Goal: Task Accomplishment & Management: Complete application form

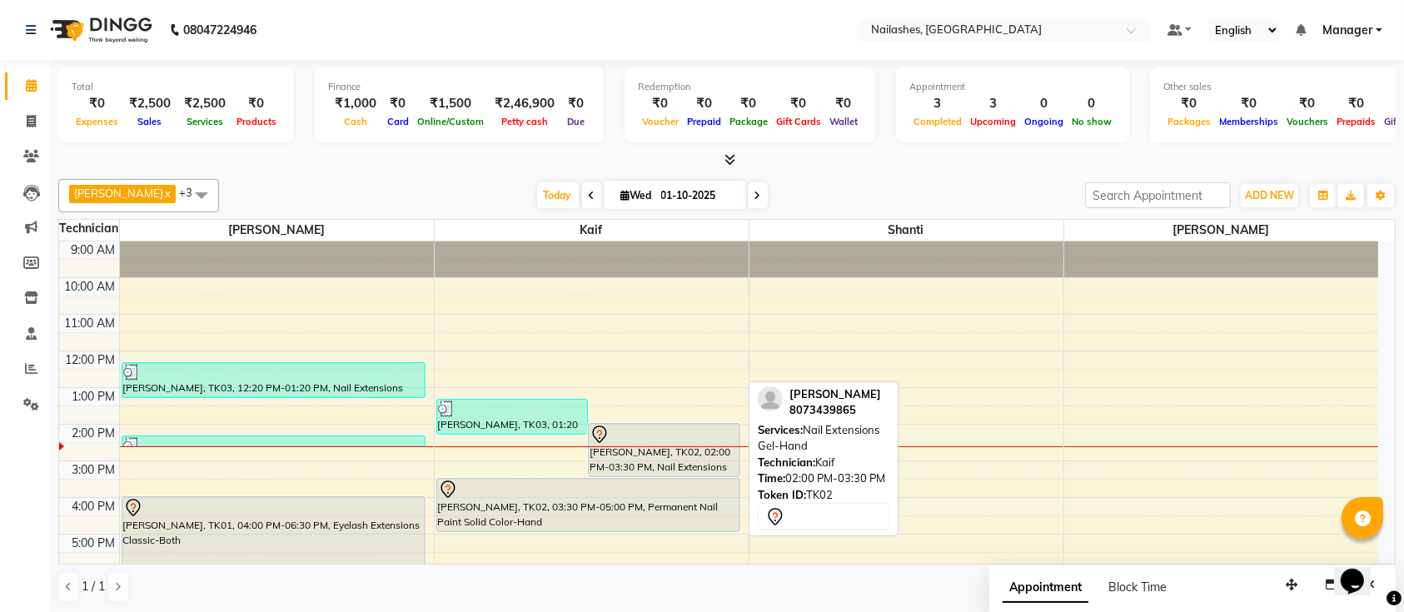
click at [724, 428] on div at bounding box center [664, 435] width 149 height 20
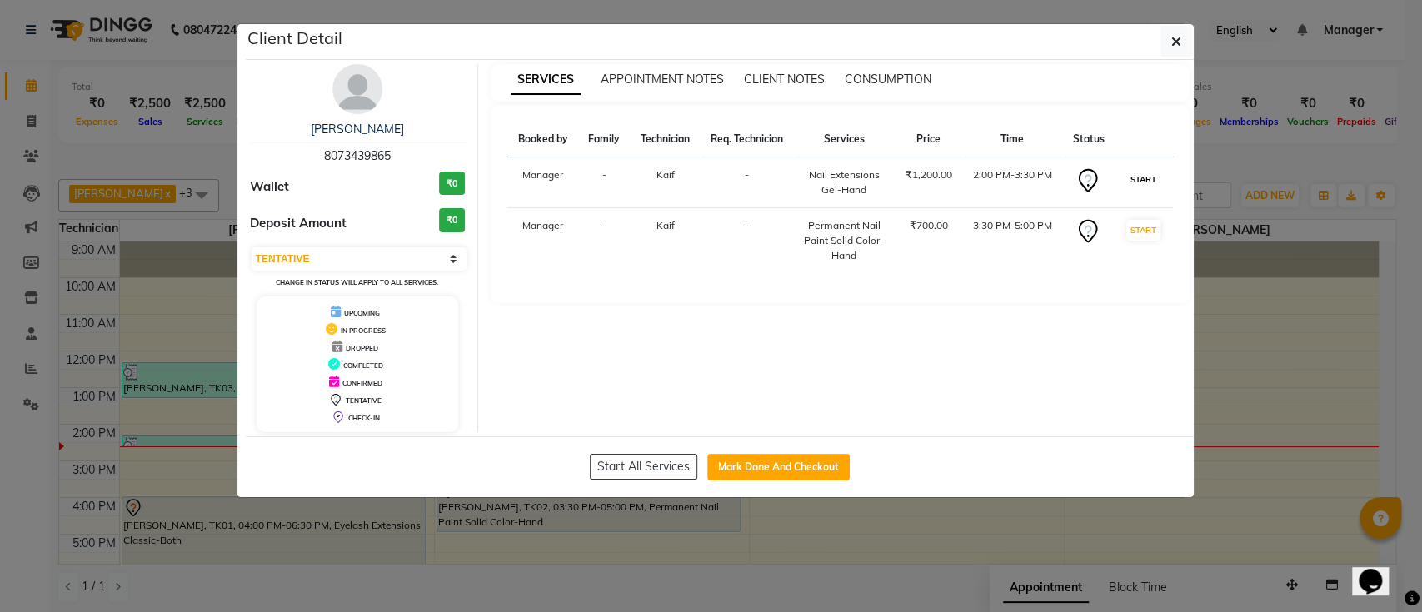
click at [1137, 175] on button "START" at bounding box center [1143, 179] width 34 height 21
select select "select"
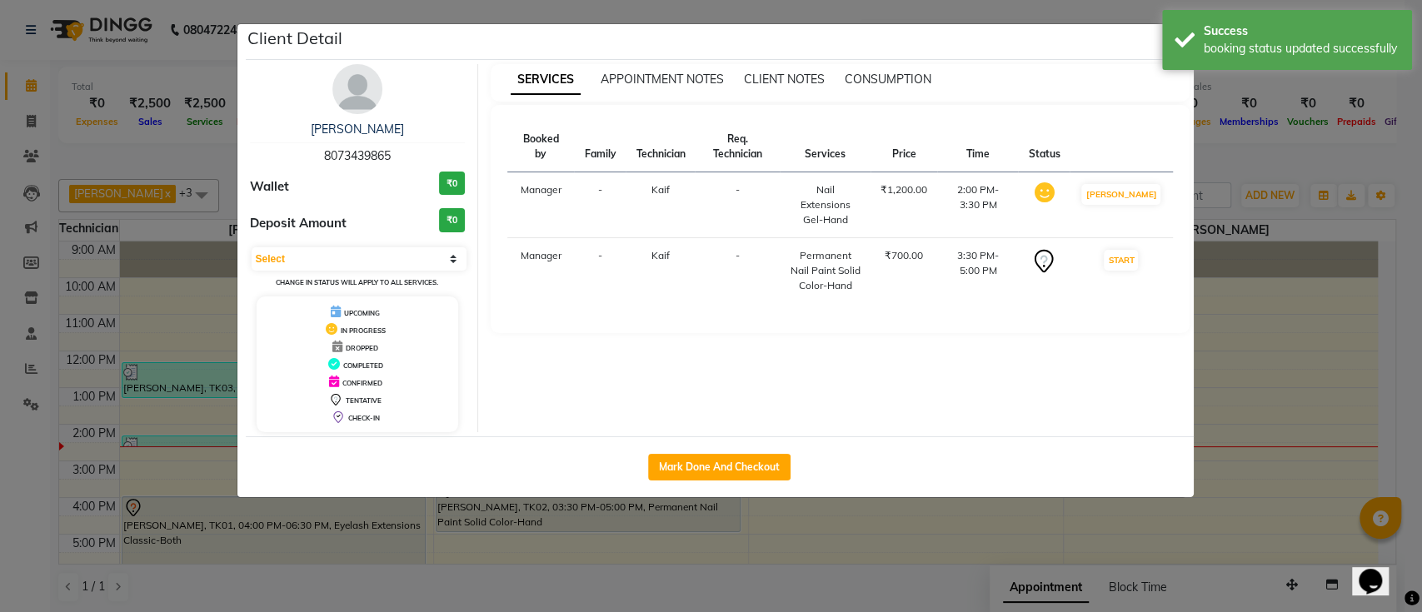
click at [1257, 162] on ngb-modal-window "Client Detail [PERSON_NAME] 8073439865 Wallet ₹0 Deposit Amount ₹0 Select IN SE…" at bounding box center [711, 306] width 1422 height 612
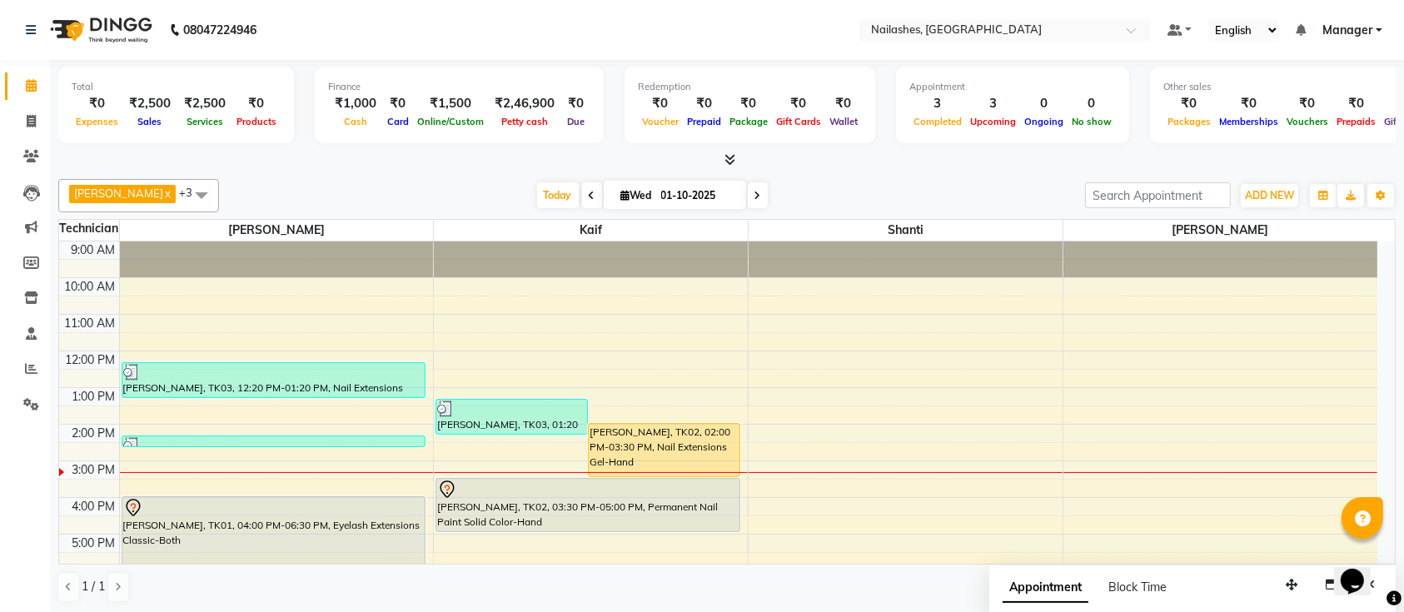
scroll to position [111, 0]
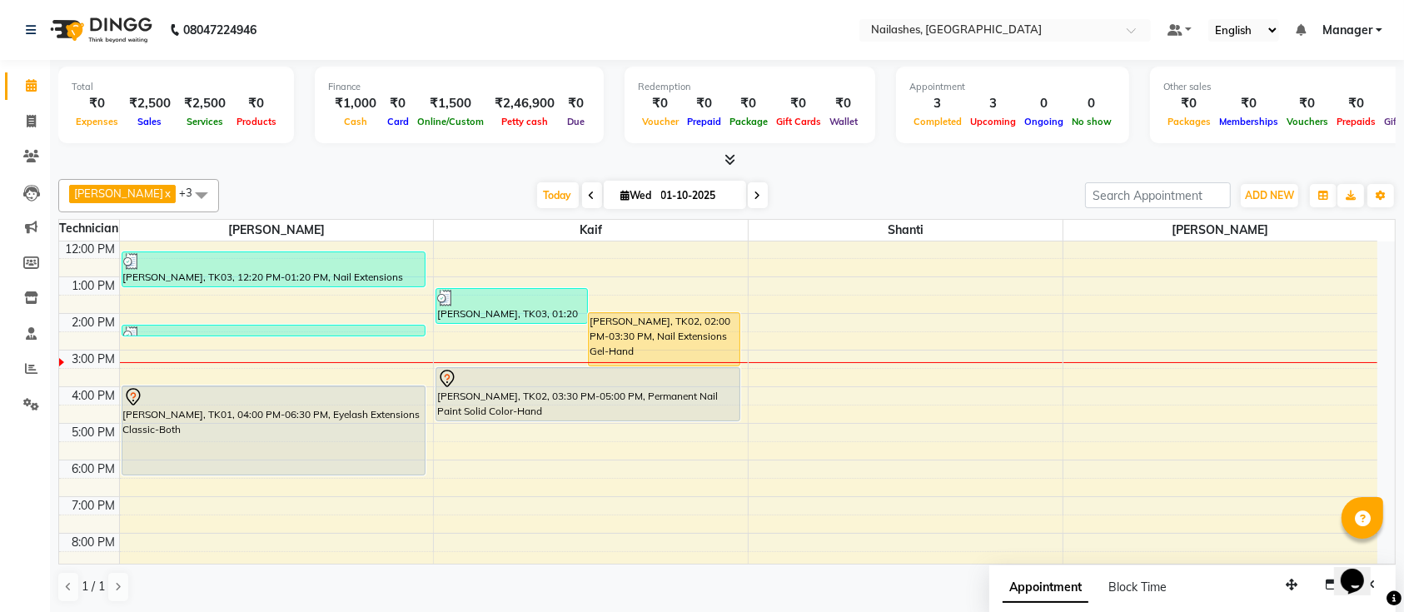
click at [1099, 401] on div "9:00 AM 10:00 AM 11:00 AM 12:00 PM 1:00 PM 2:00 PM 3:00 PM 4:00 PM 5:00 PM 6:00…" at bounding box center [718, 387] width 1318 height 512
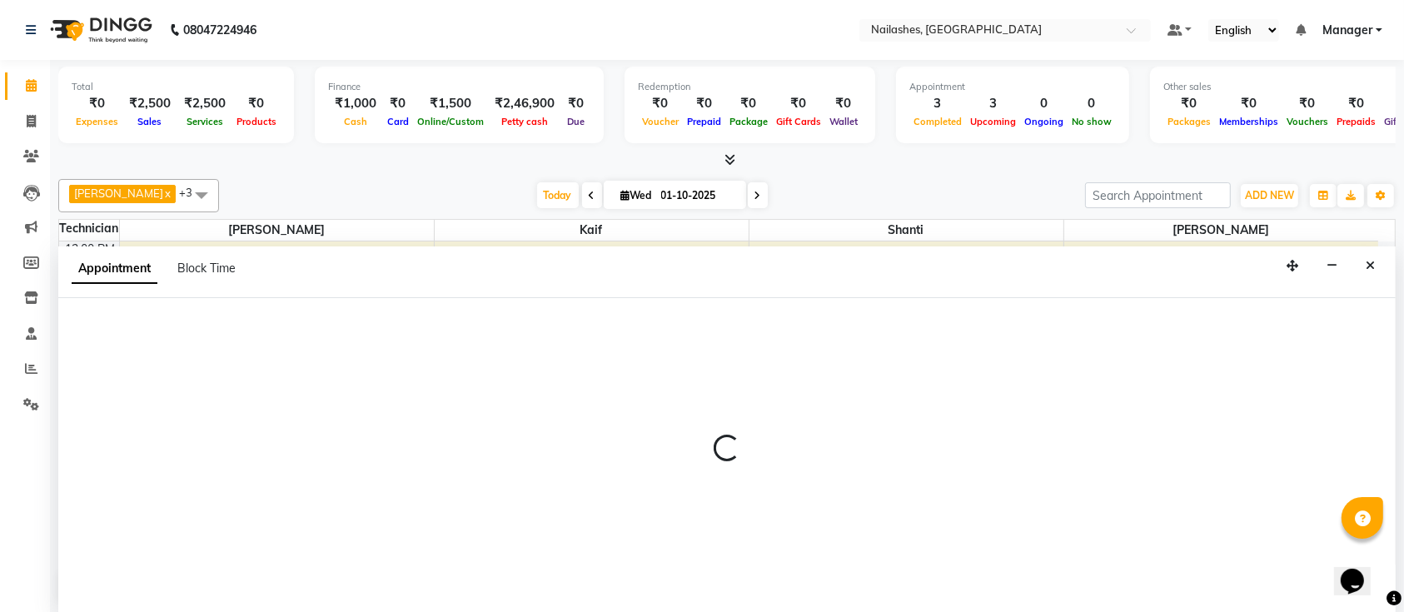
select select "33291"
select select "tentative"
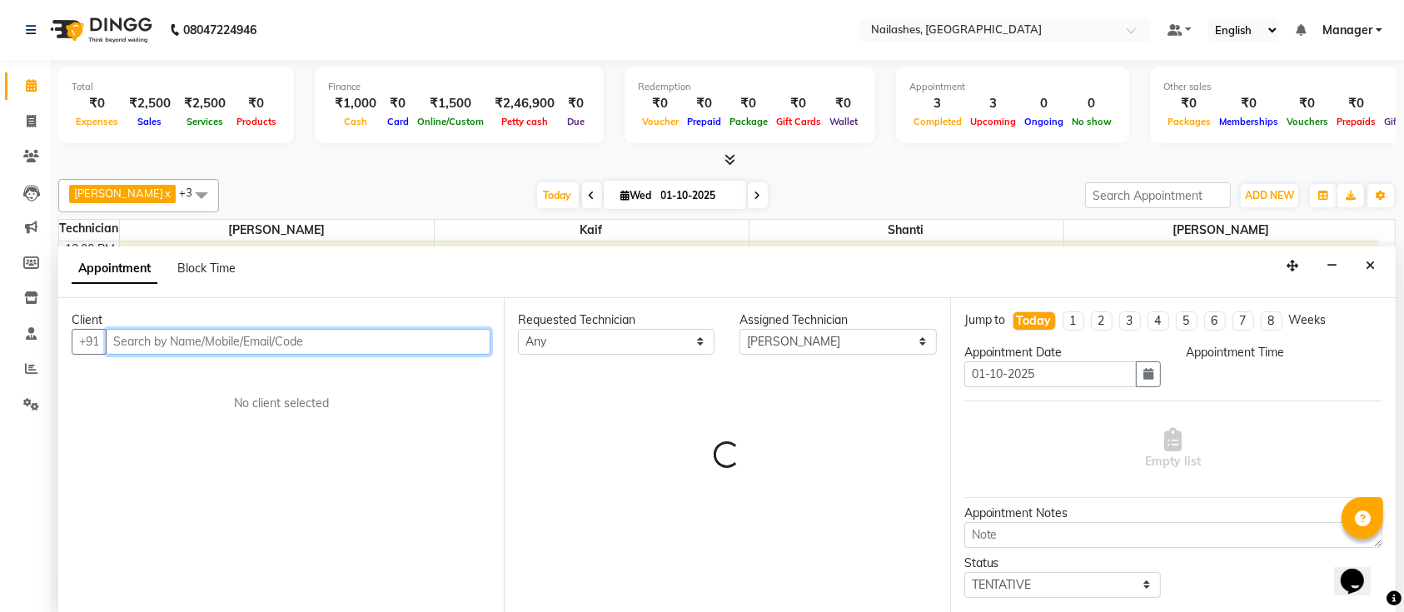
select select "960"
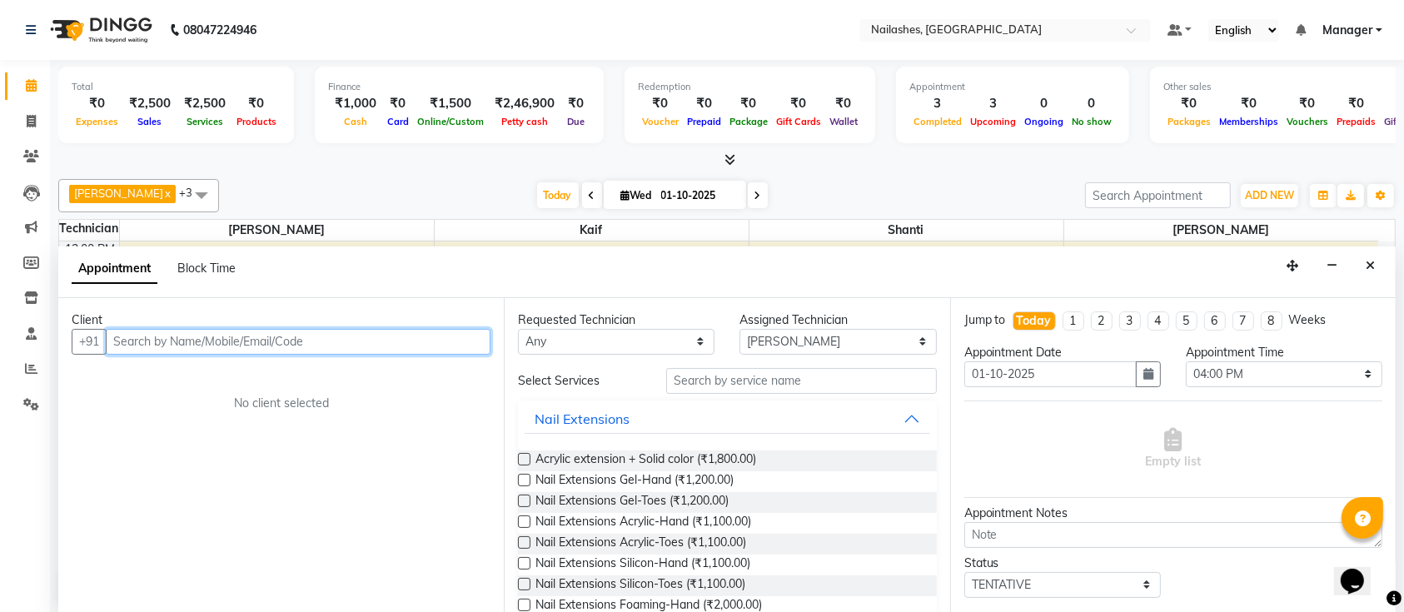
scroll to position [0, 0]
click at [376, 347] on input "text" at bounding box center [298, 342] width 385 height 26
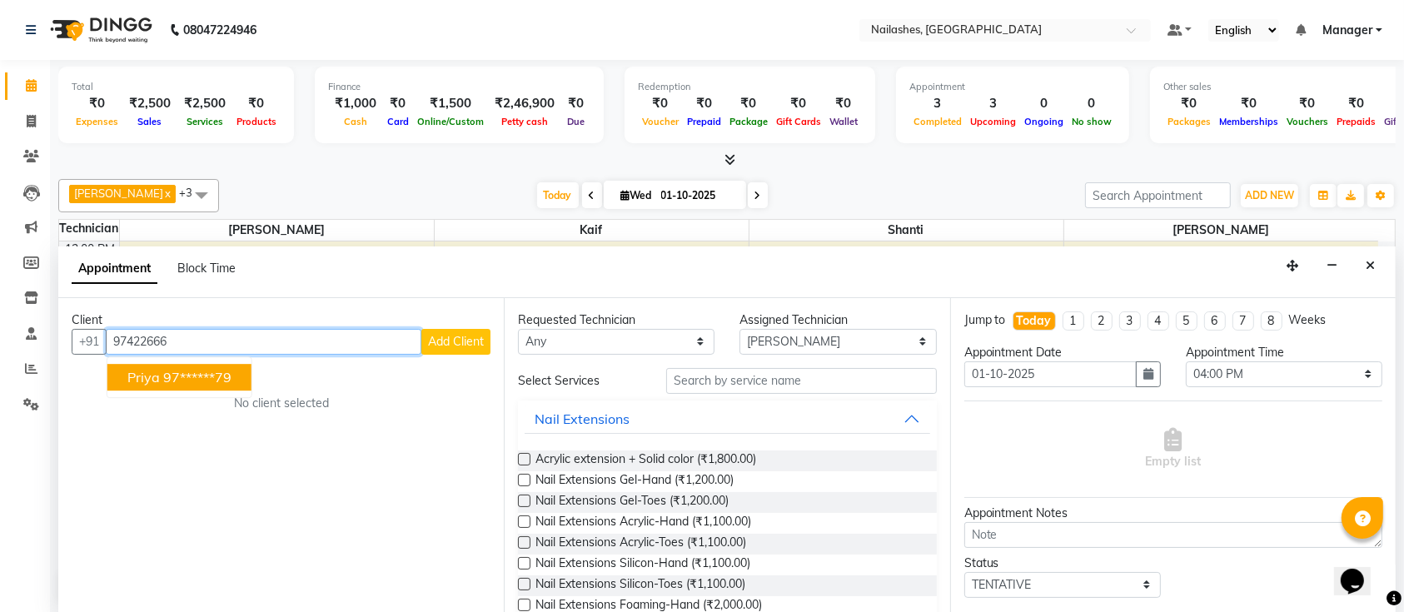
click at [220, 370] on ngb-highlight "97******79" at bounding box center [197, 377] width 68 height 17
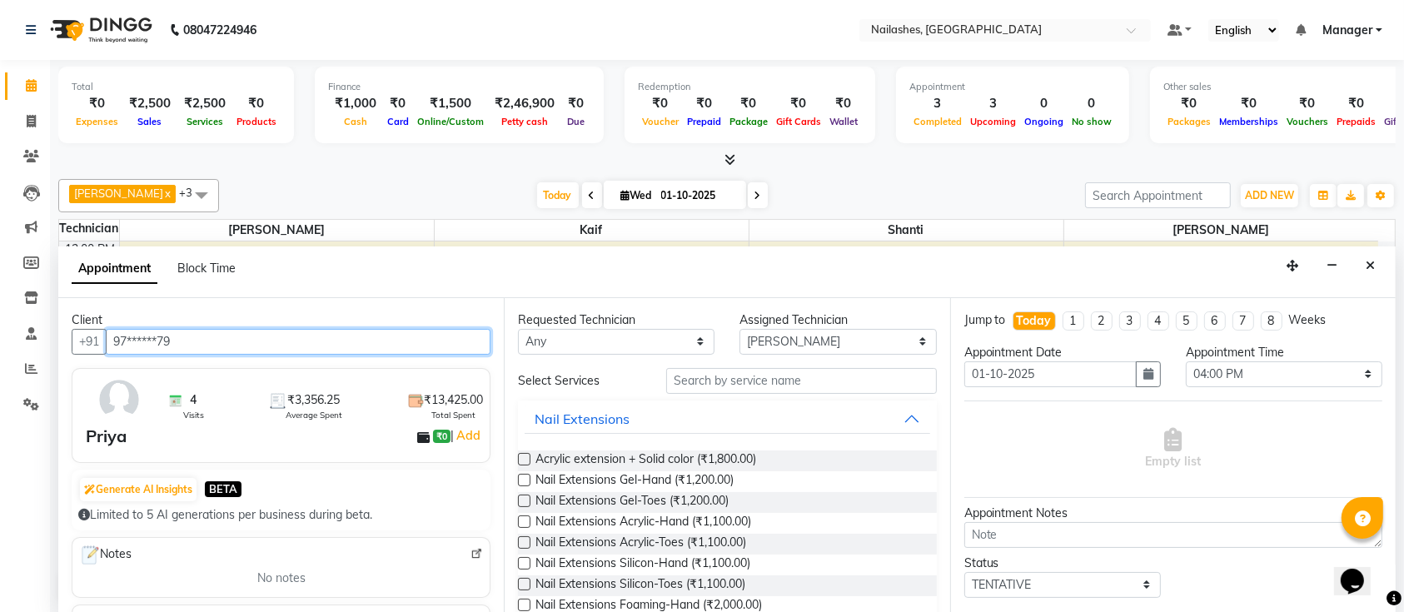
type input "97******79"
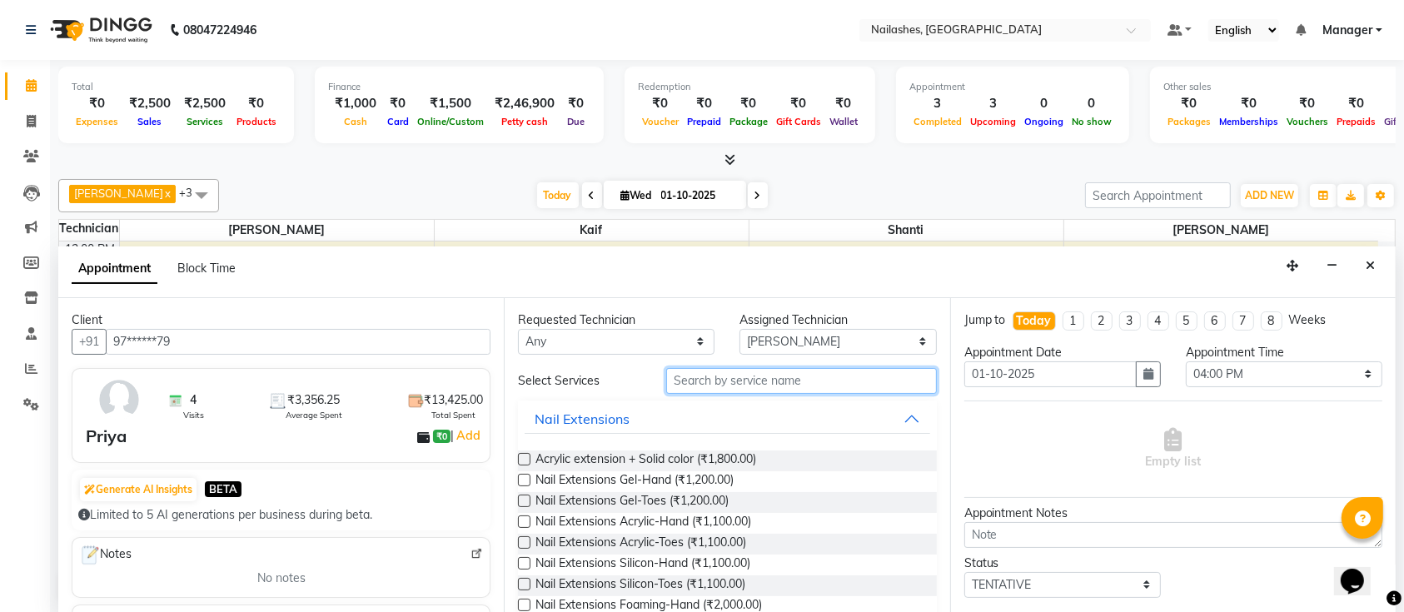
click at [785, 386] on input "text" at bounding box center [801, 381] width 271 height 26
type input "s"
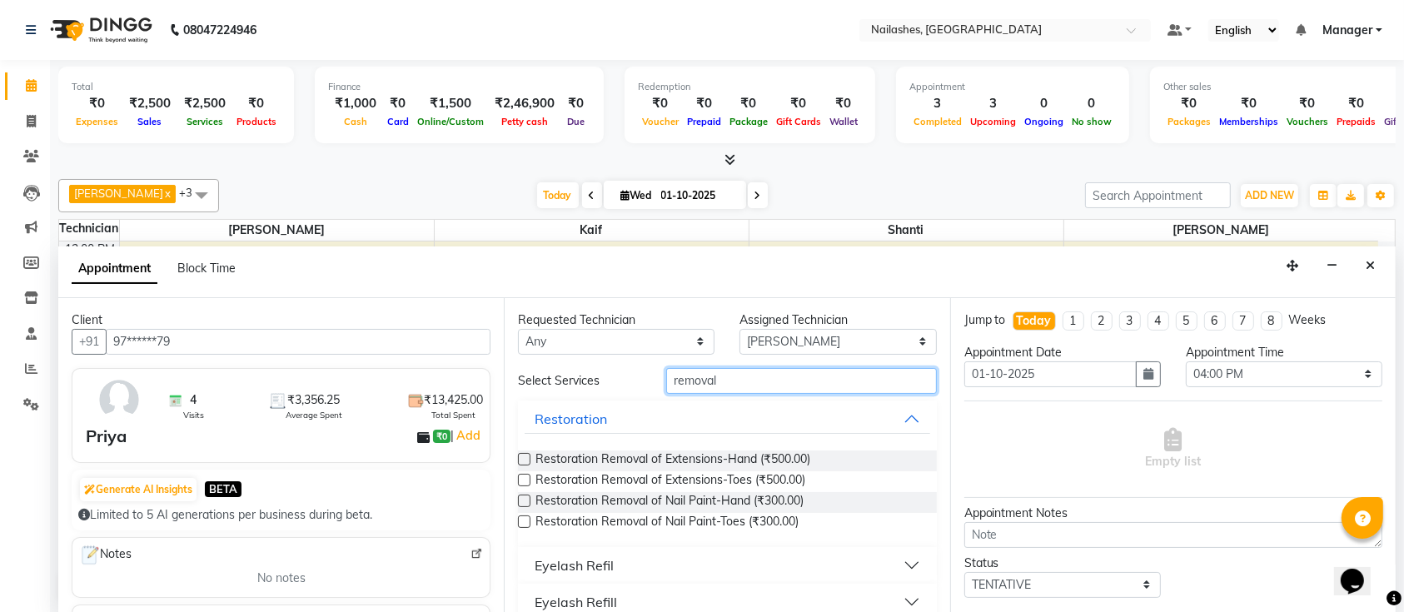
type input "removal"
click at [526, 456] on label at bounding box center [524, 459] width 12 height 12
click at [526, 456] on input "checkbox" at bounding box center [523, 461] width 11 height 11
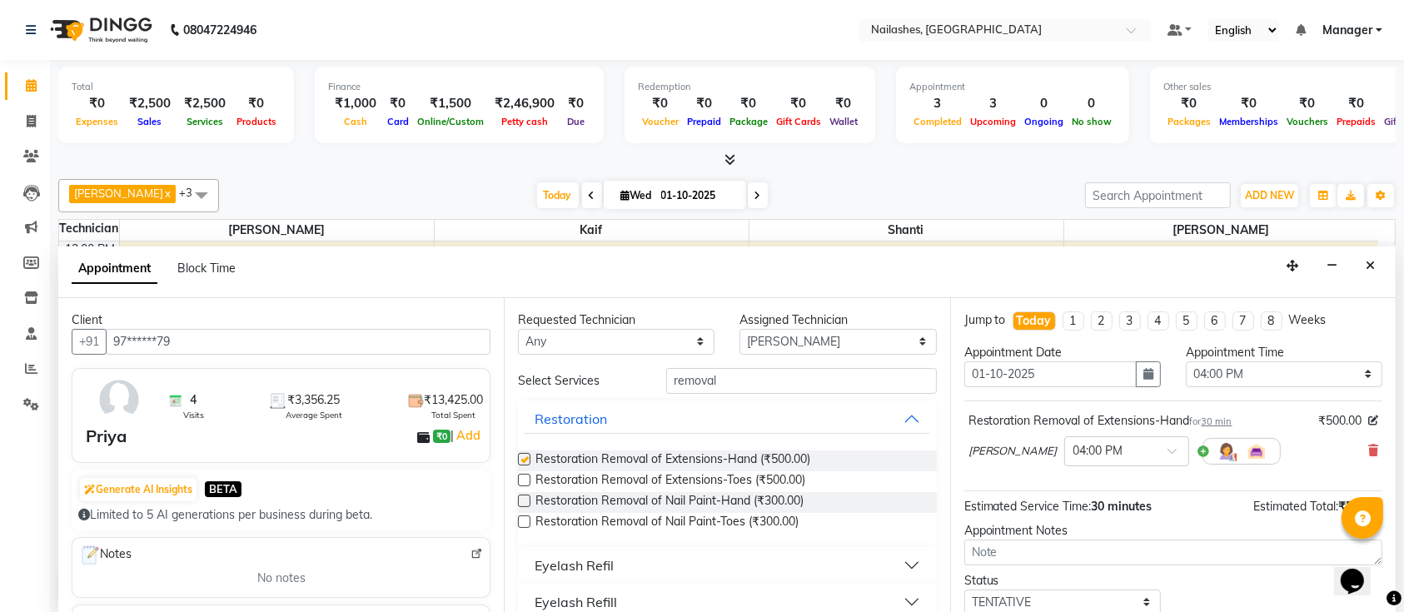
checkbox input "false"
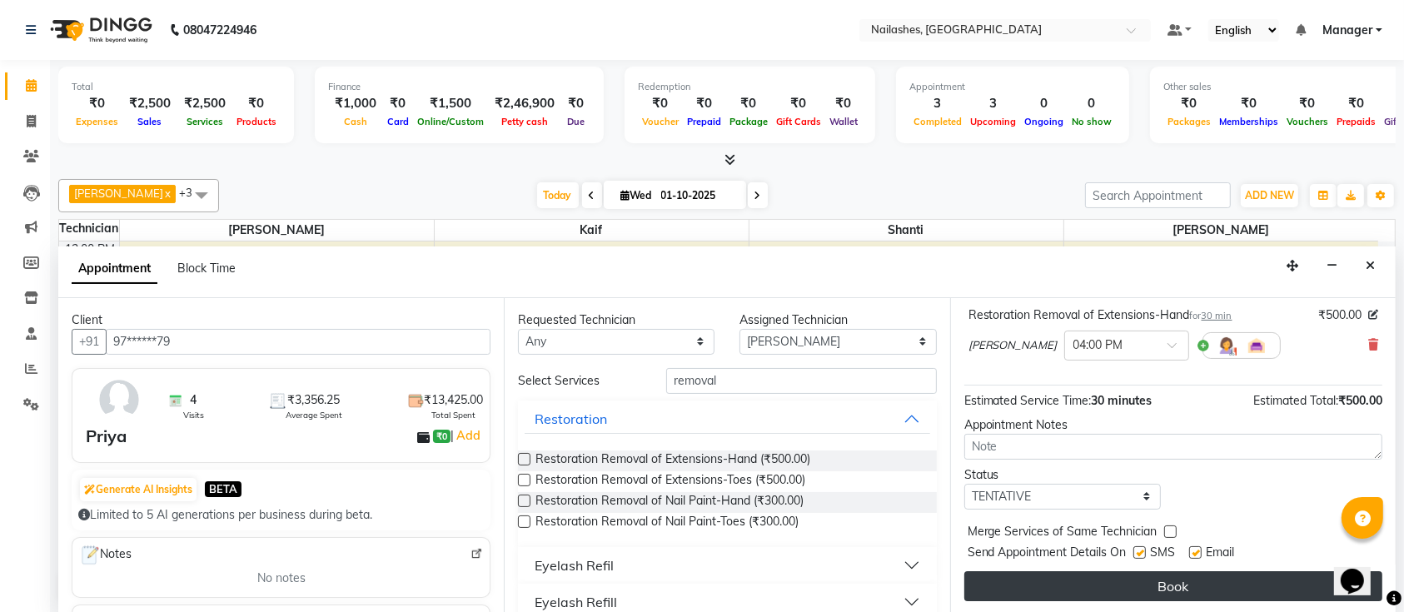
click at [1128, 579] on button "Book" at bounding box center [1173, 586] width 418 height 30
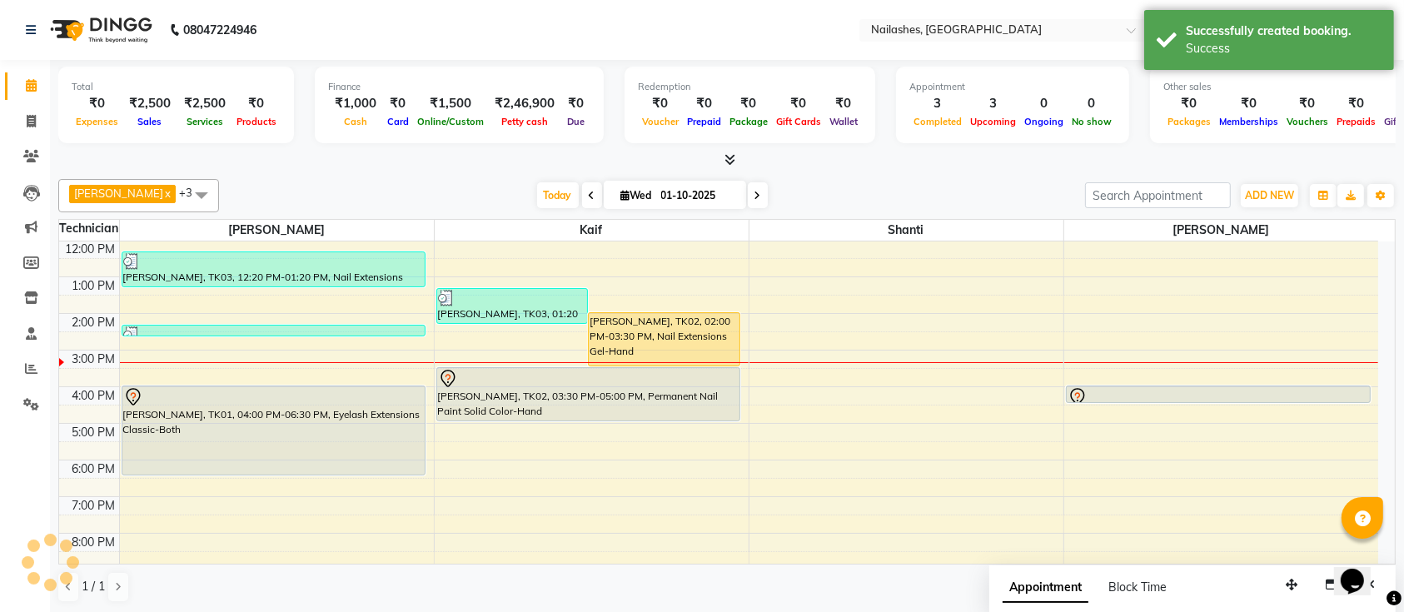
scroll to position [0, 0]
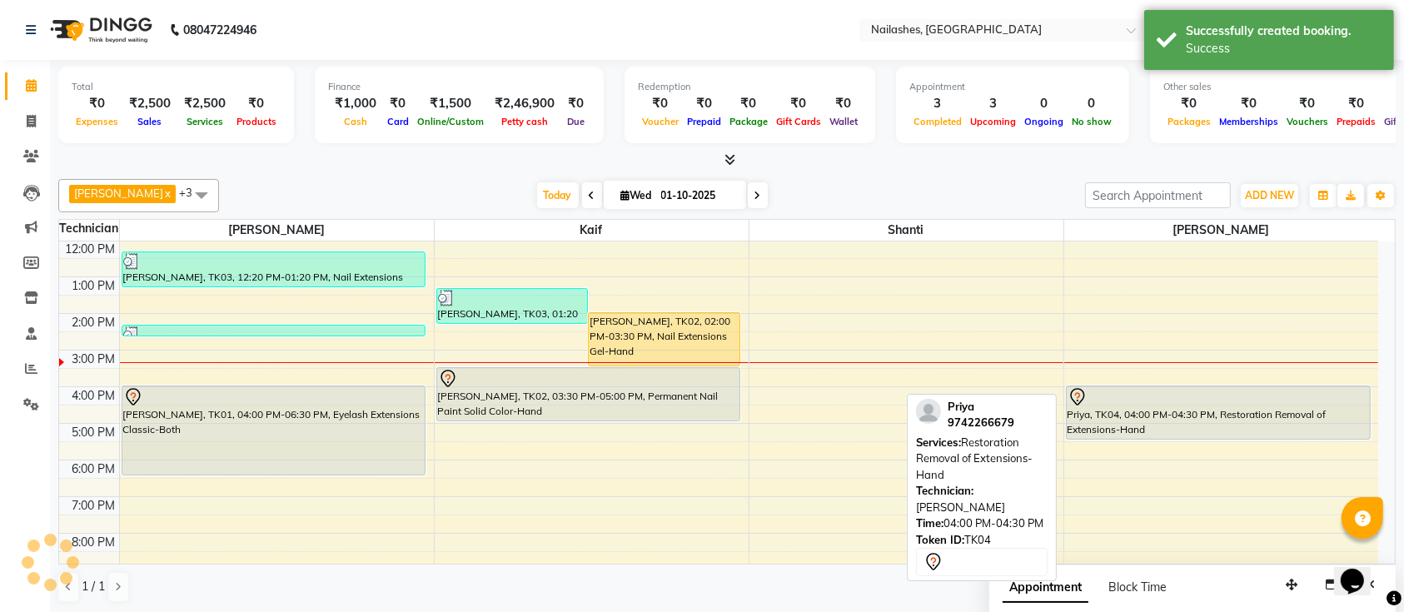
drag, startPoint x: 1301, startPoint y: 398, endPoint x: 1298, endPoint y: 423, distance: 25.1
click at [1298, 423] on div "Priya, TK04, 04:00 PM-04:30 PM, Restoration Removal of Extensions-Hand Priya, T…" at bounding box center [1221, 387] width 315 height 512
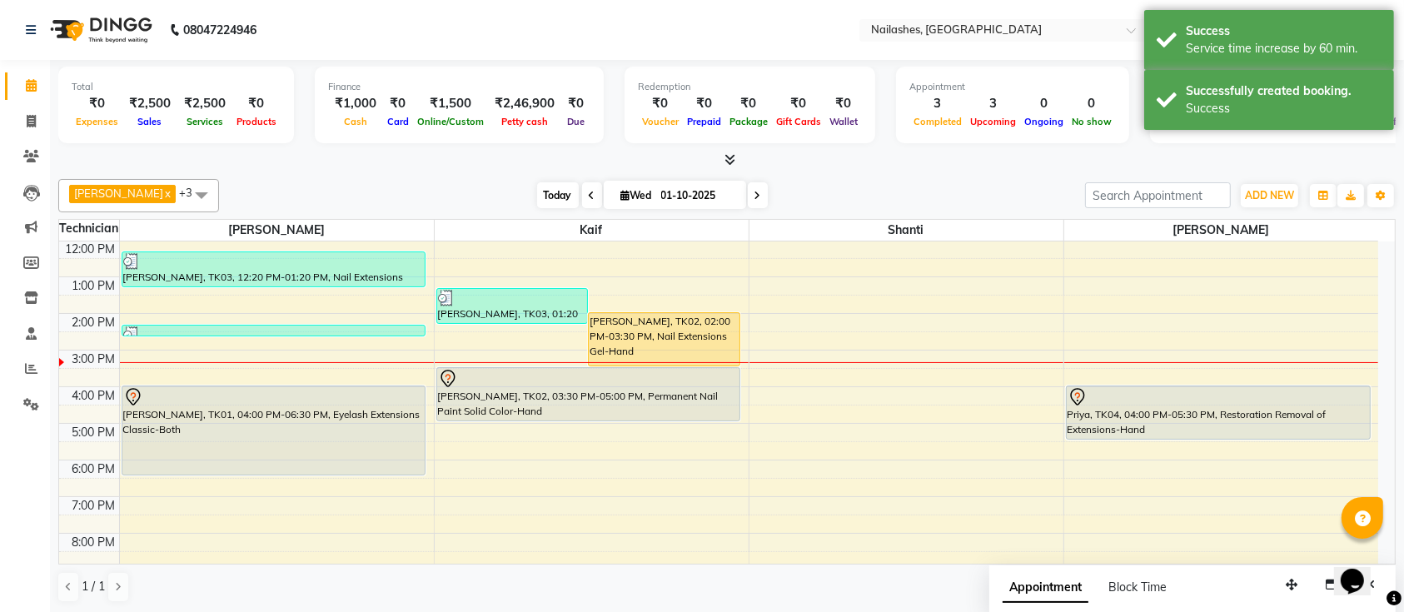
click at [537, 193] on span "Today" at bounding box center [558, 195] width 42 height 26
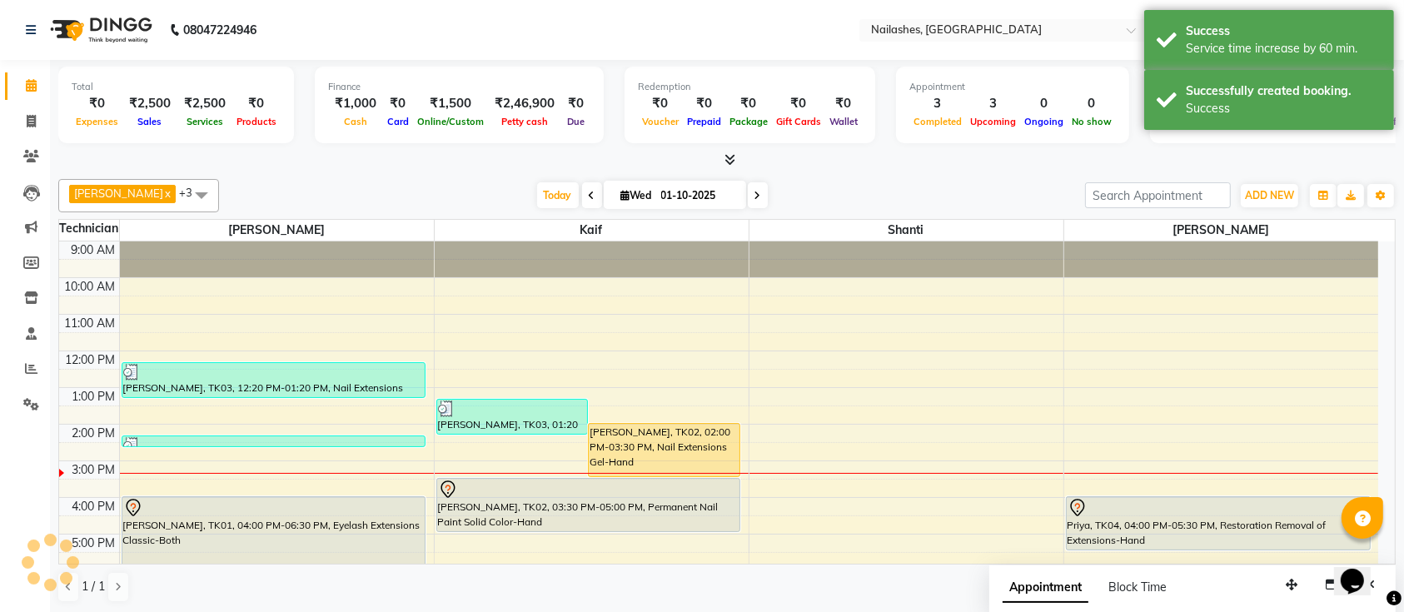
scroll to position [187, 0]
